Goal: Information Seeking & Learning: Learn about a topic

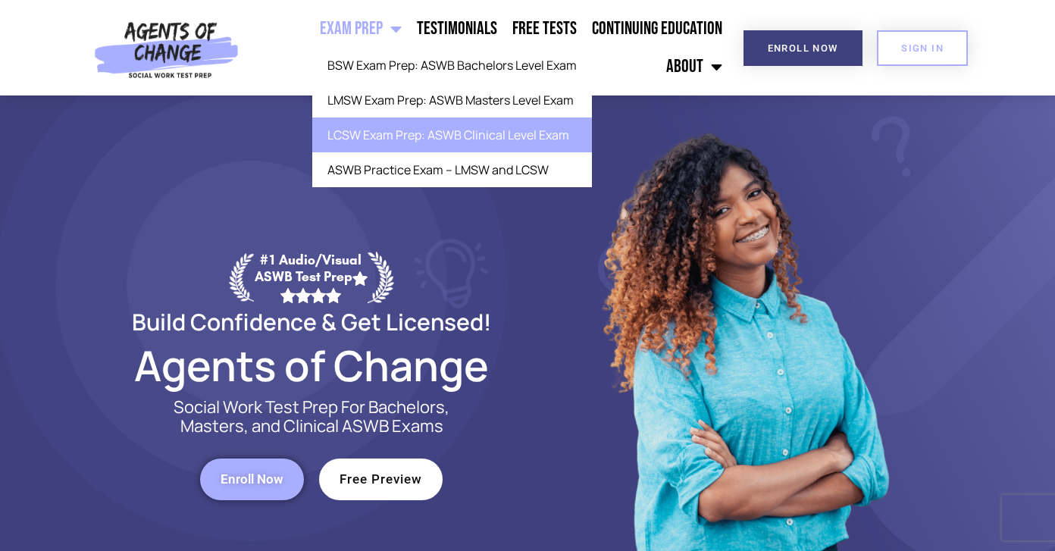
click at [330, 152] on link "LCSW Exam Prep: ASWB Clinical Level Exam" at bounding box center [452, 134] width 280 height 35
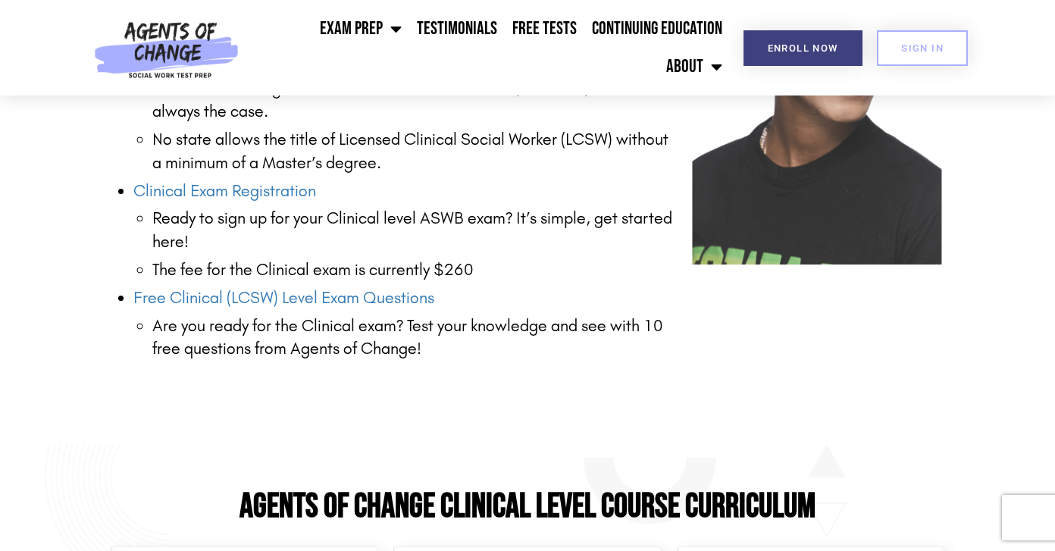
scroll to position [2170, 0]
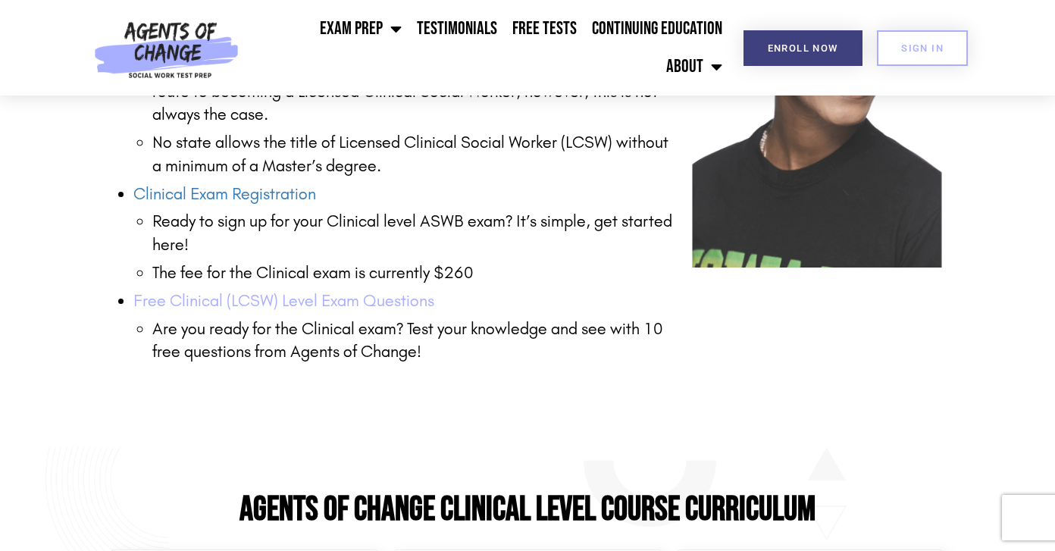
click at [212, 303] on link "Free Clinical (LCSW) Level Exam Questions" at bounding box center [283, 301] width 301 height 20
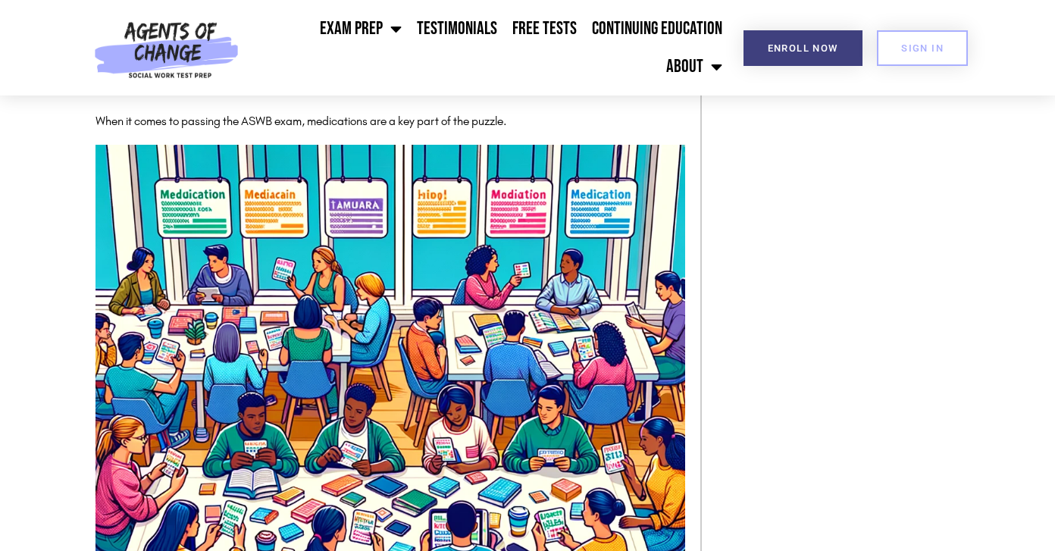
scroll to position [1785, 0]
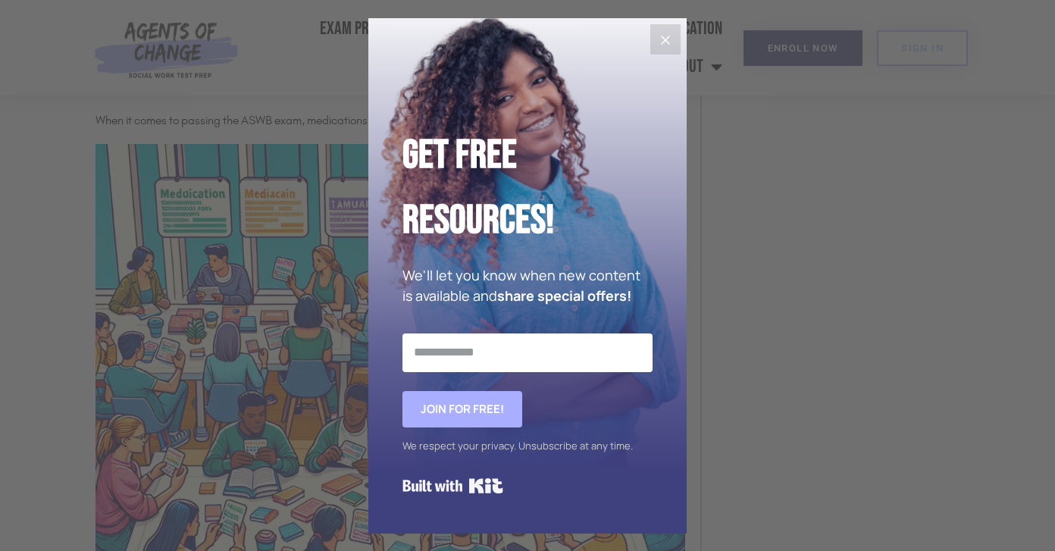
click at [670, 33] on icon "Close" at bounding box center [665, 40] width 18 height 18
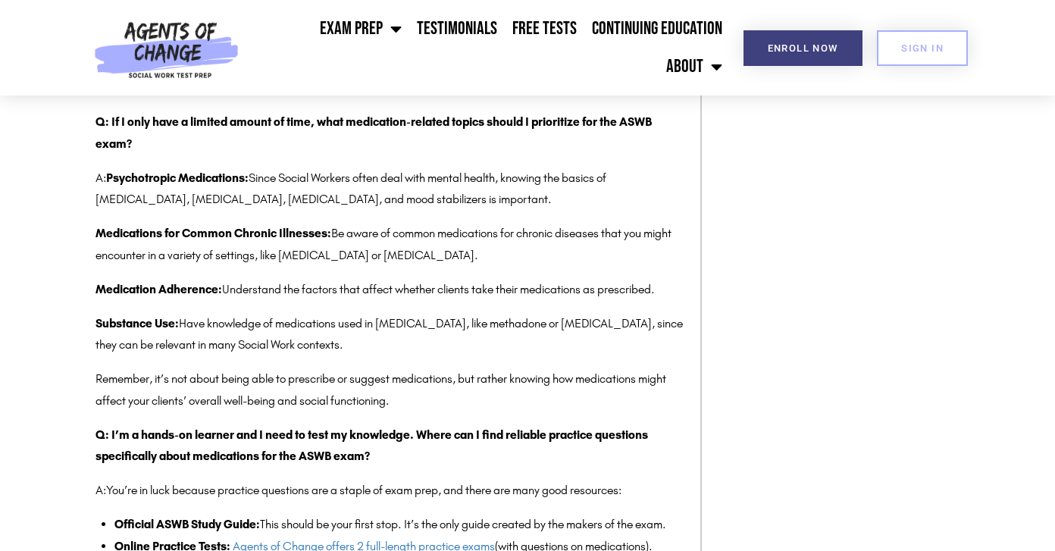
scroll to position [4838, 0]
